Goal: Use online tool/utility: Utilize a website feature to perform a specific function

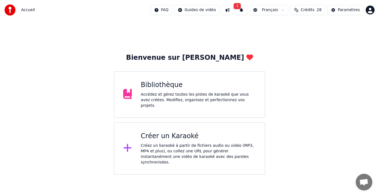
click at [242, 4] on div "Accueil FAQ Guides de vidéo 1 Français Crédits 28 Paramètres" at bounding box center [189, 10] width 379 height 20
click at [244, 6] on button "1" at bounding box center [242, 10] width 12 height 10
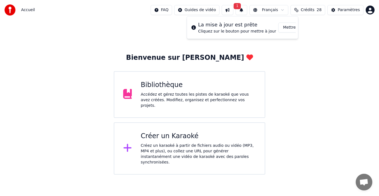
click at [286, 26] on button "Mettre à Jour" at bounding box center [296, 27] width 35 height 10
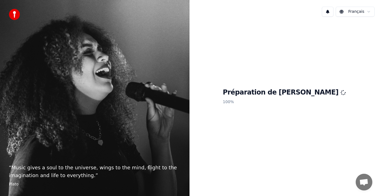
drag, startPoint x: 288, startPoint y: 47, endPoint x: 289, endPoint y: 51, distance: 3.7
